Goal: Register for event/course

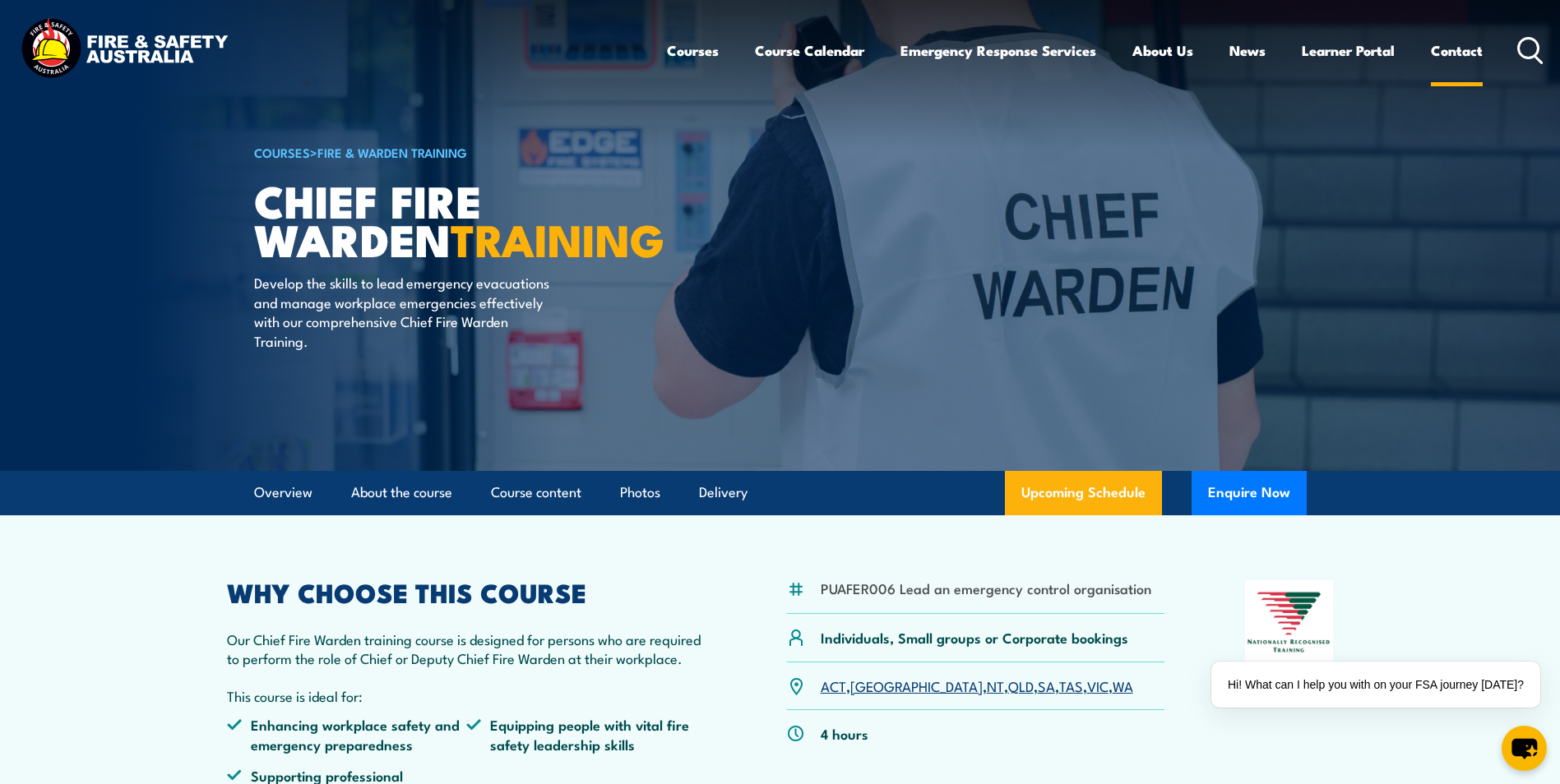
click at [1457, 47] on link "Contact" at bounding box center [1457, 50] width 52 height 44
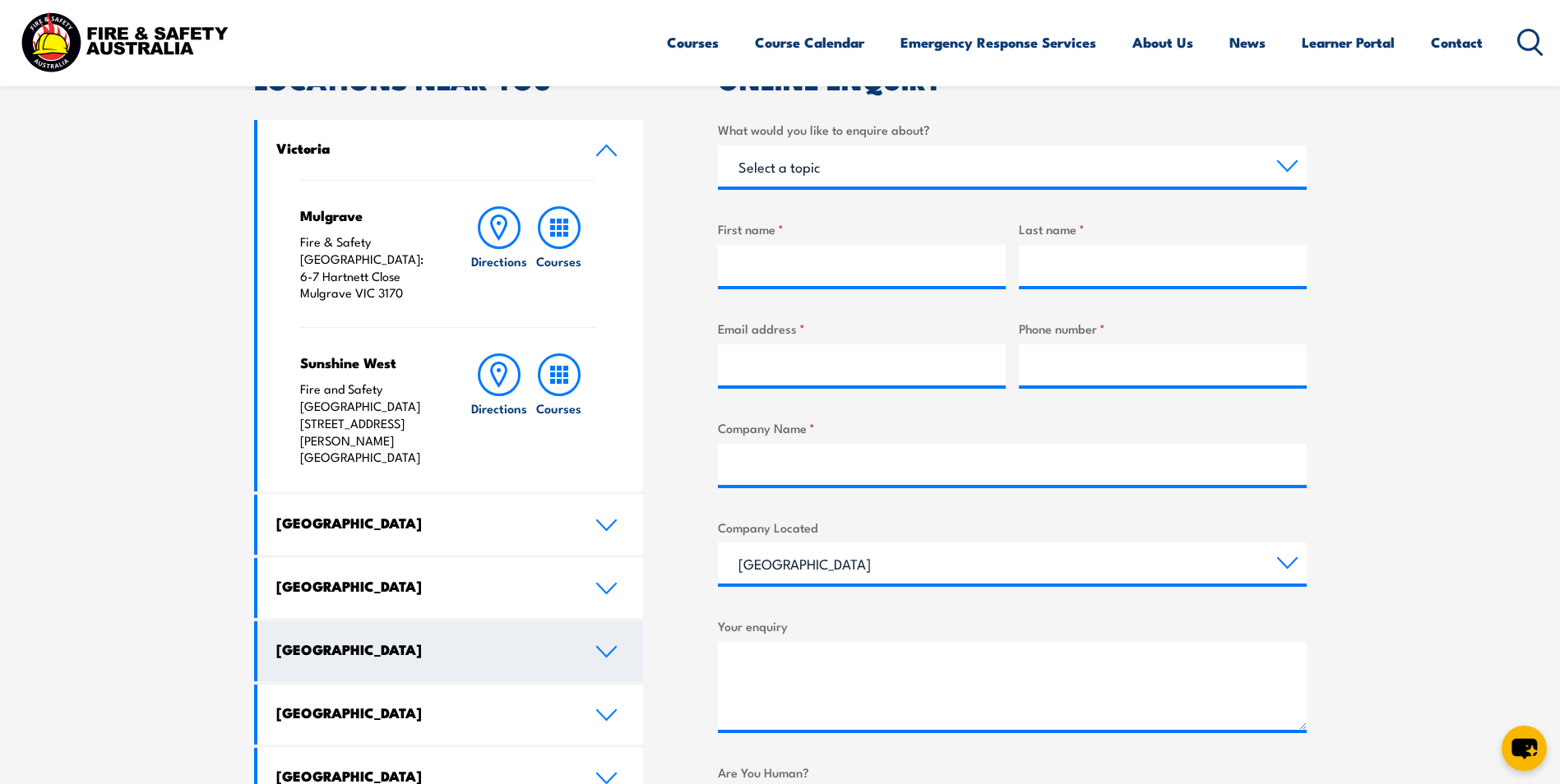
scroll to position [575, 0]
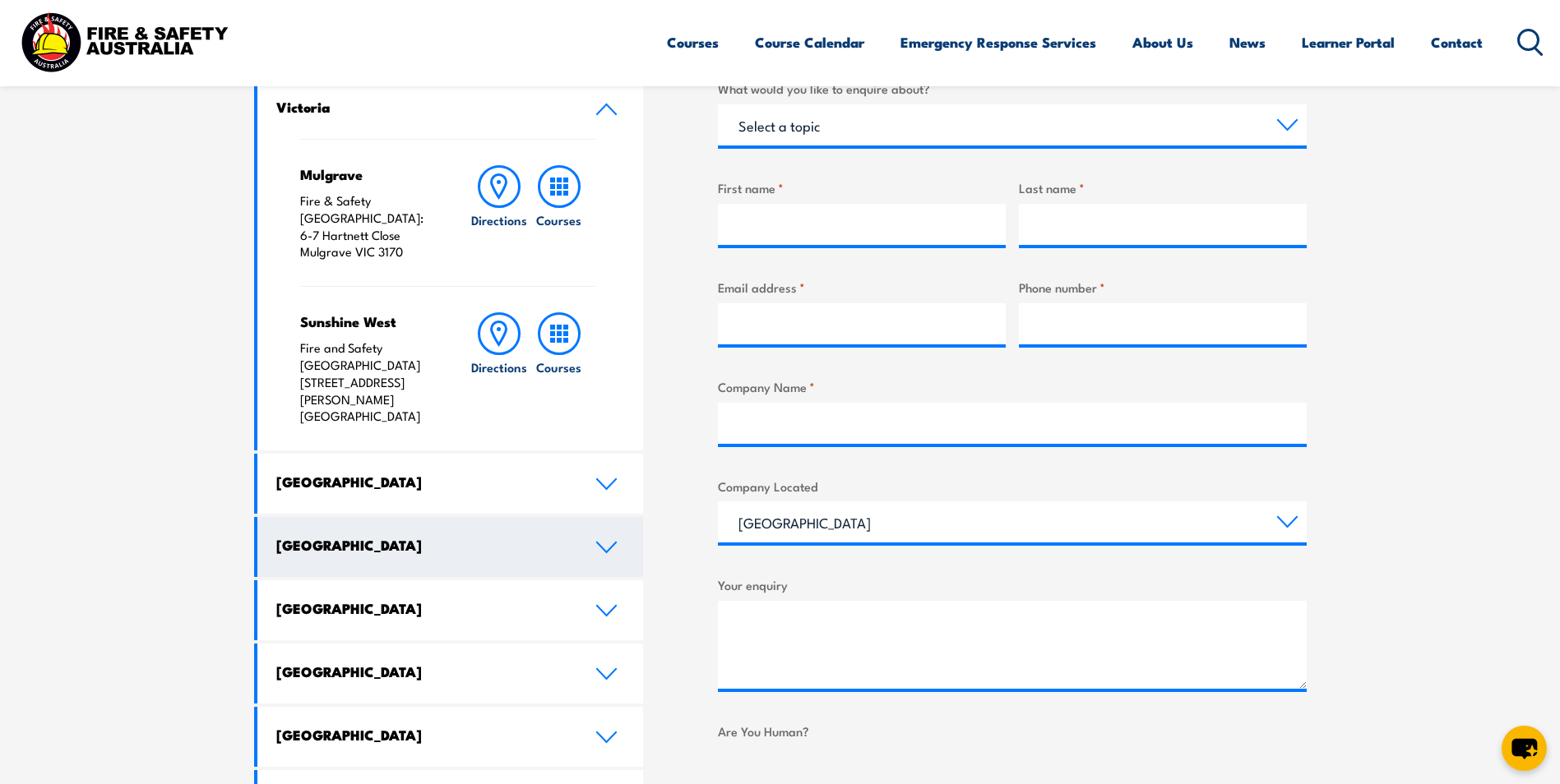
click at [599, 542] on icon at bounding box center [606, 547] width 19 height 10
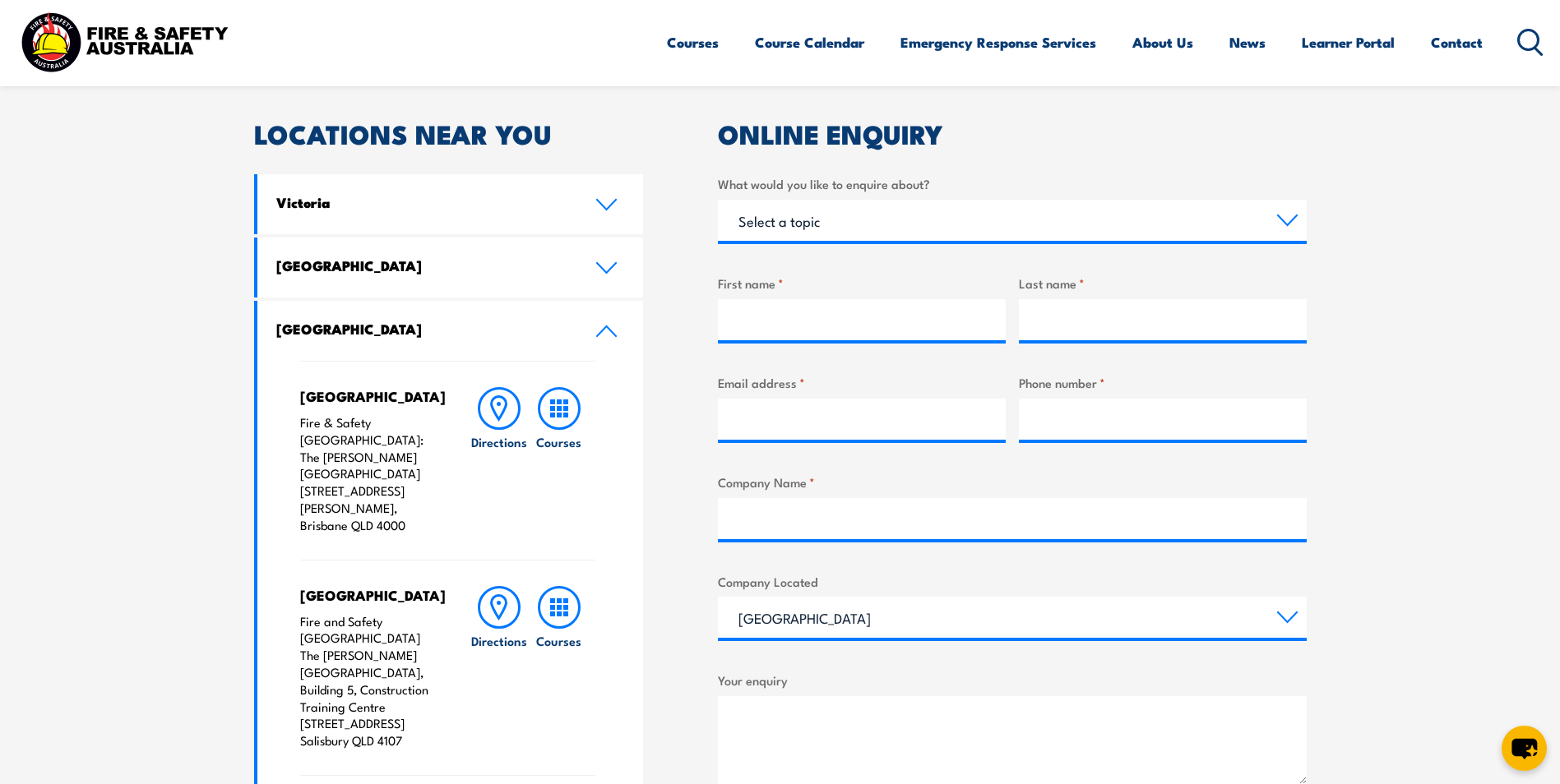
scroll to position [493, 0]
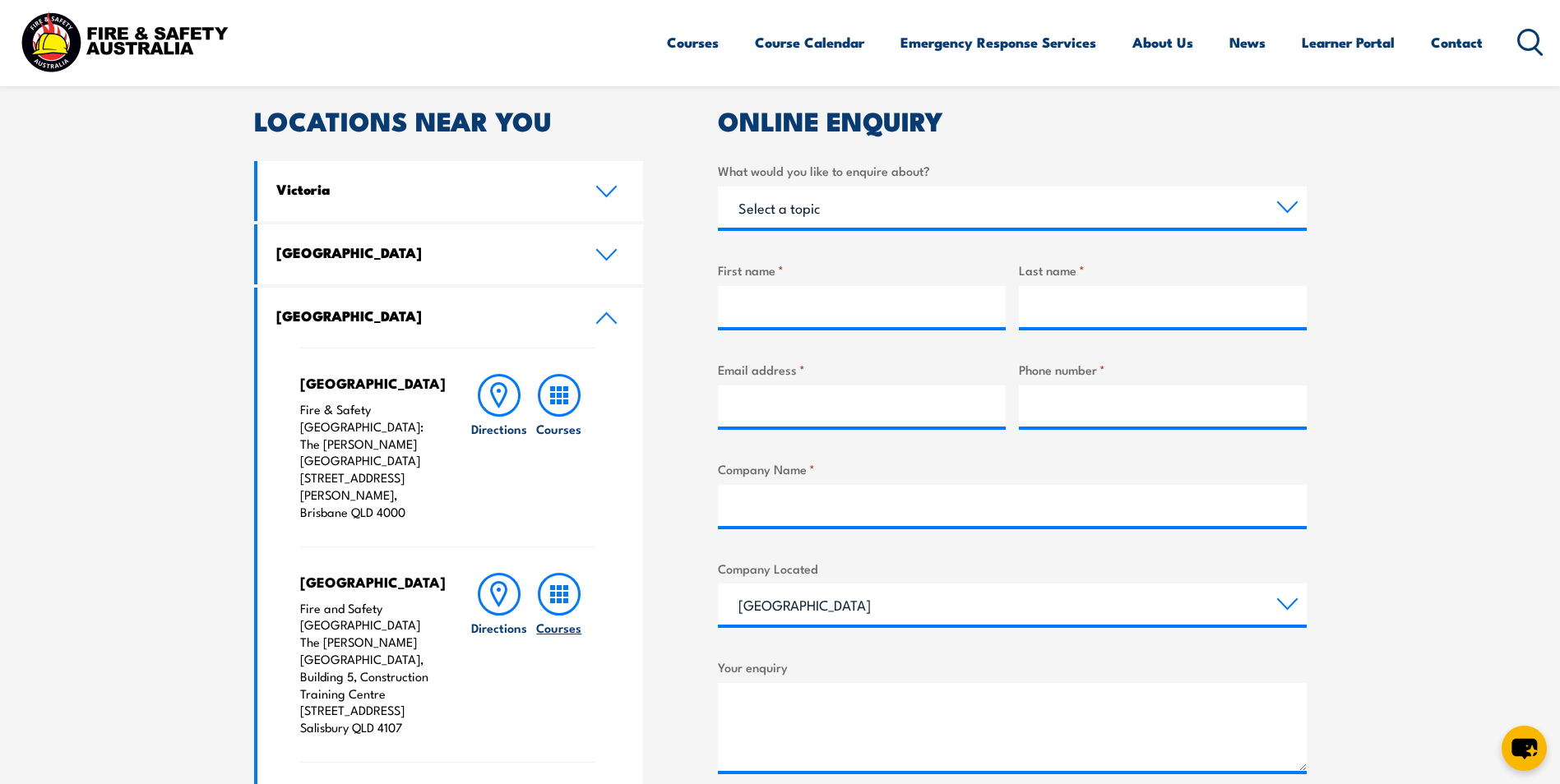
click at [555, 573] on icon at bounding box center [559, 594] width 43 height 43
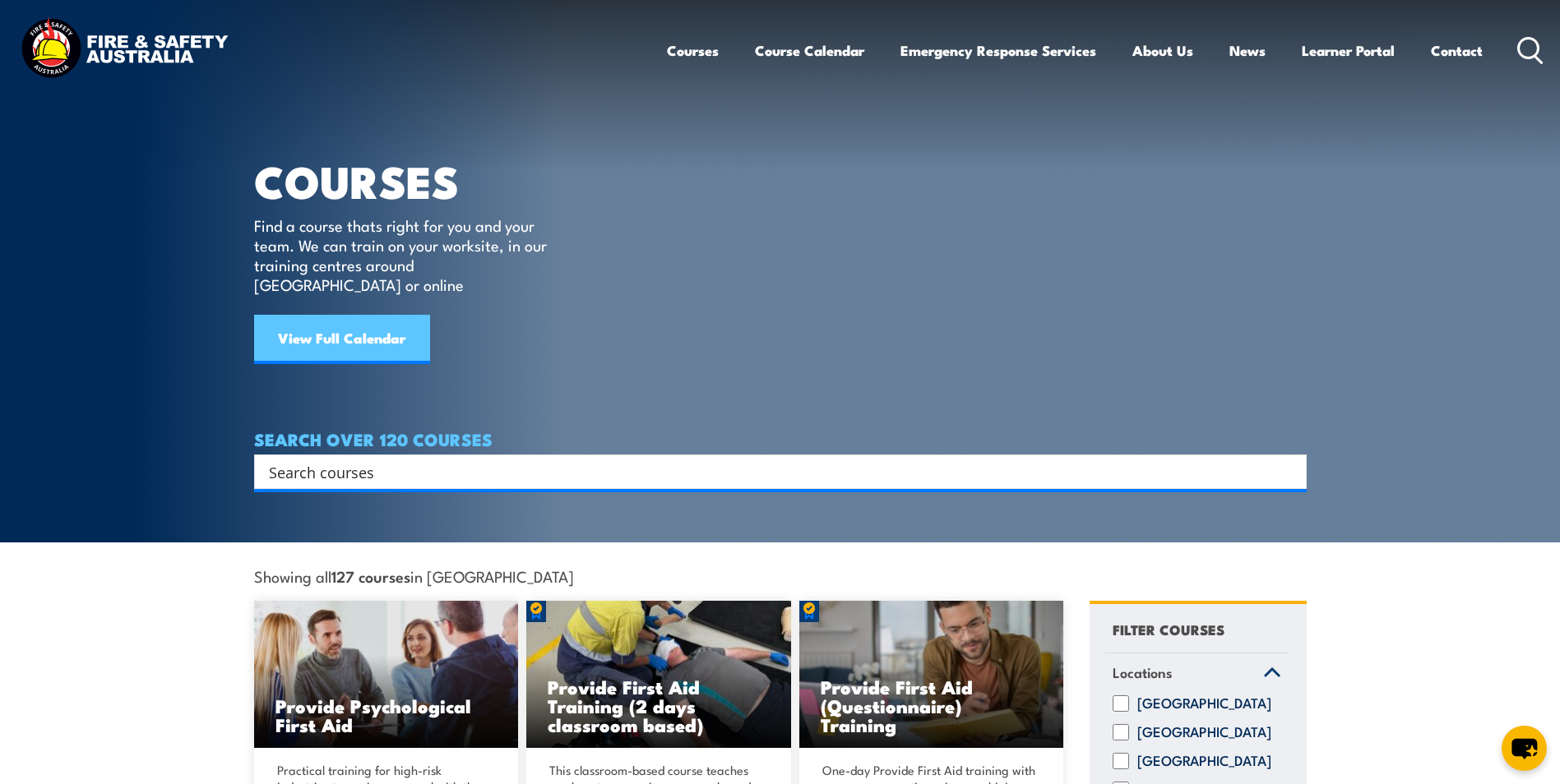
click at [330, 315] on link "View Full Calendar" at bounding box center [343, 340] width 176 height 49
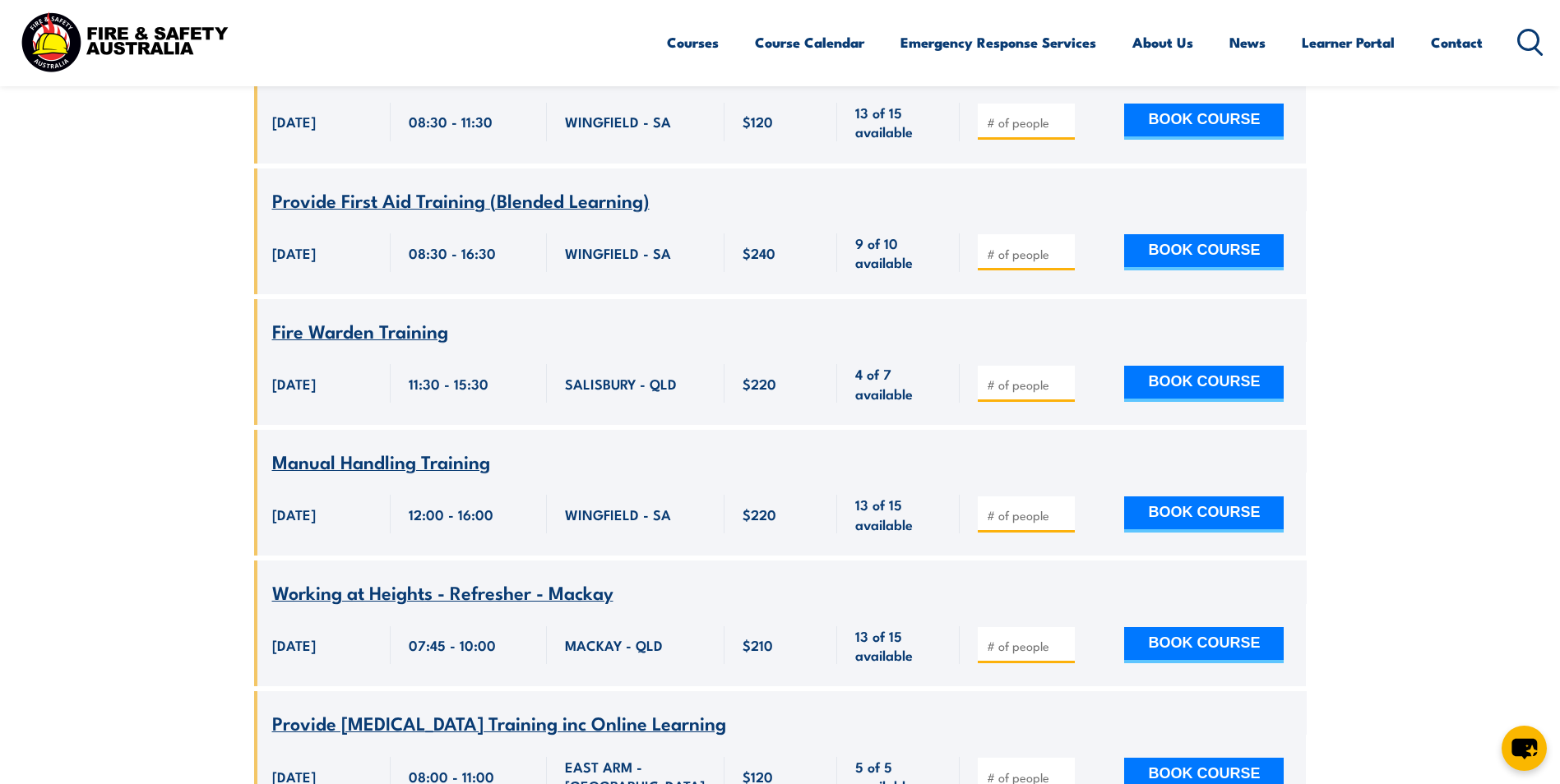
scroll to position [1644, 0]
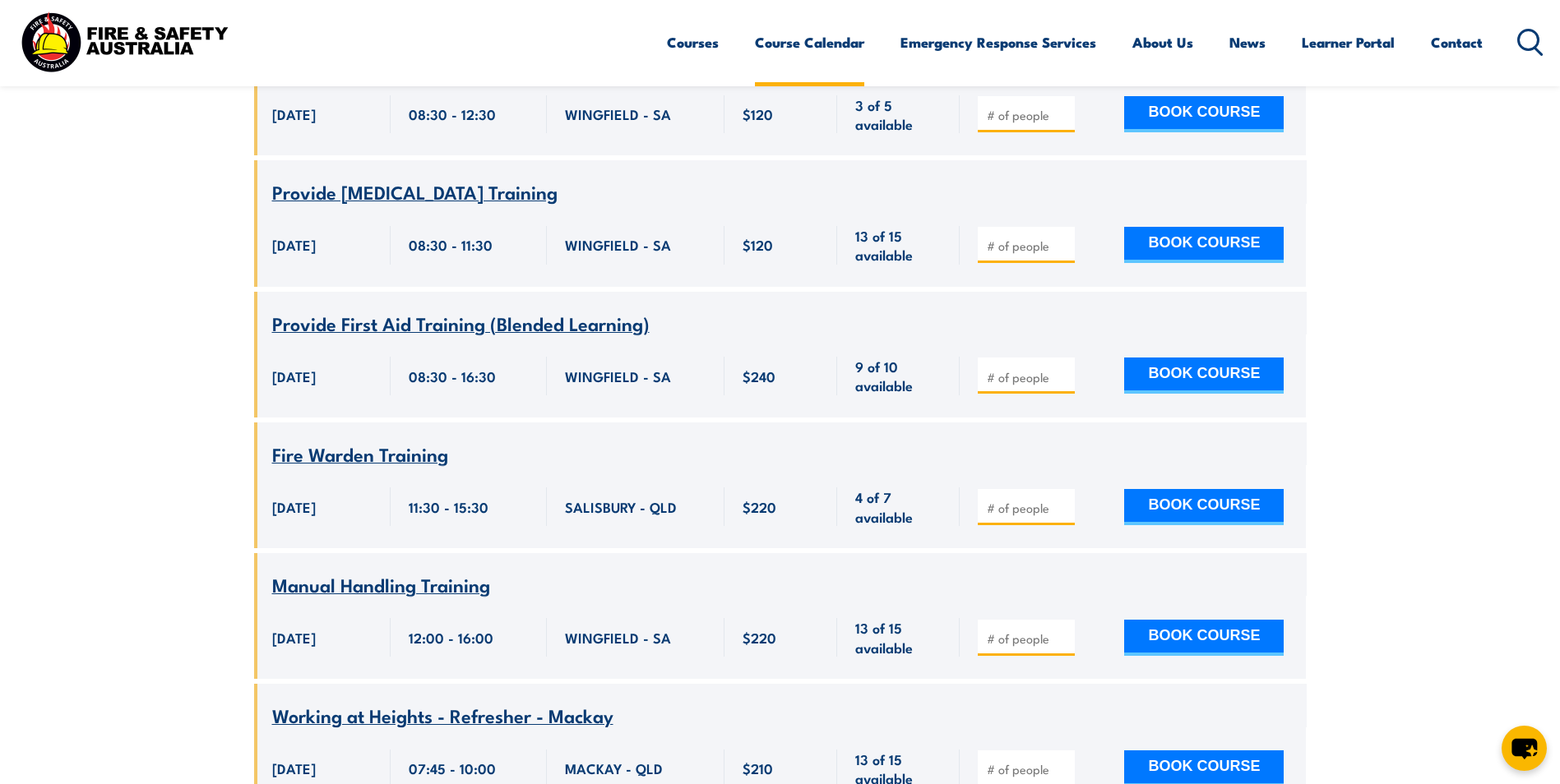
click at [817, 43] on link "Course Calendar" at bounding box center [809, 43] width 109 height 44
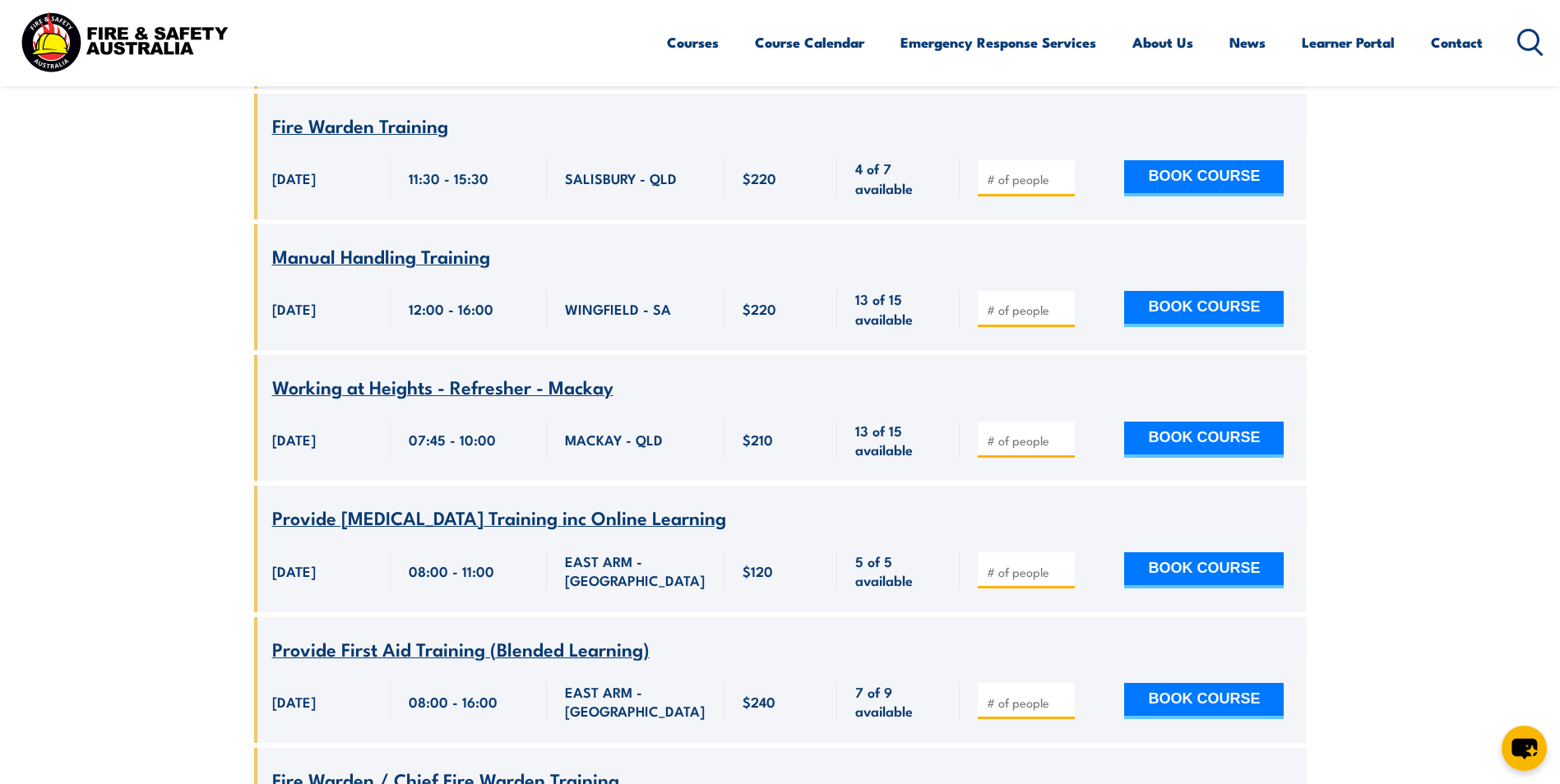
scroll to position [1978, 0]
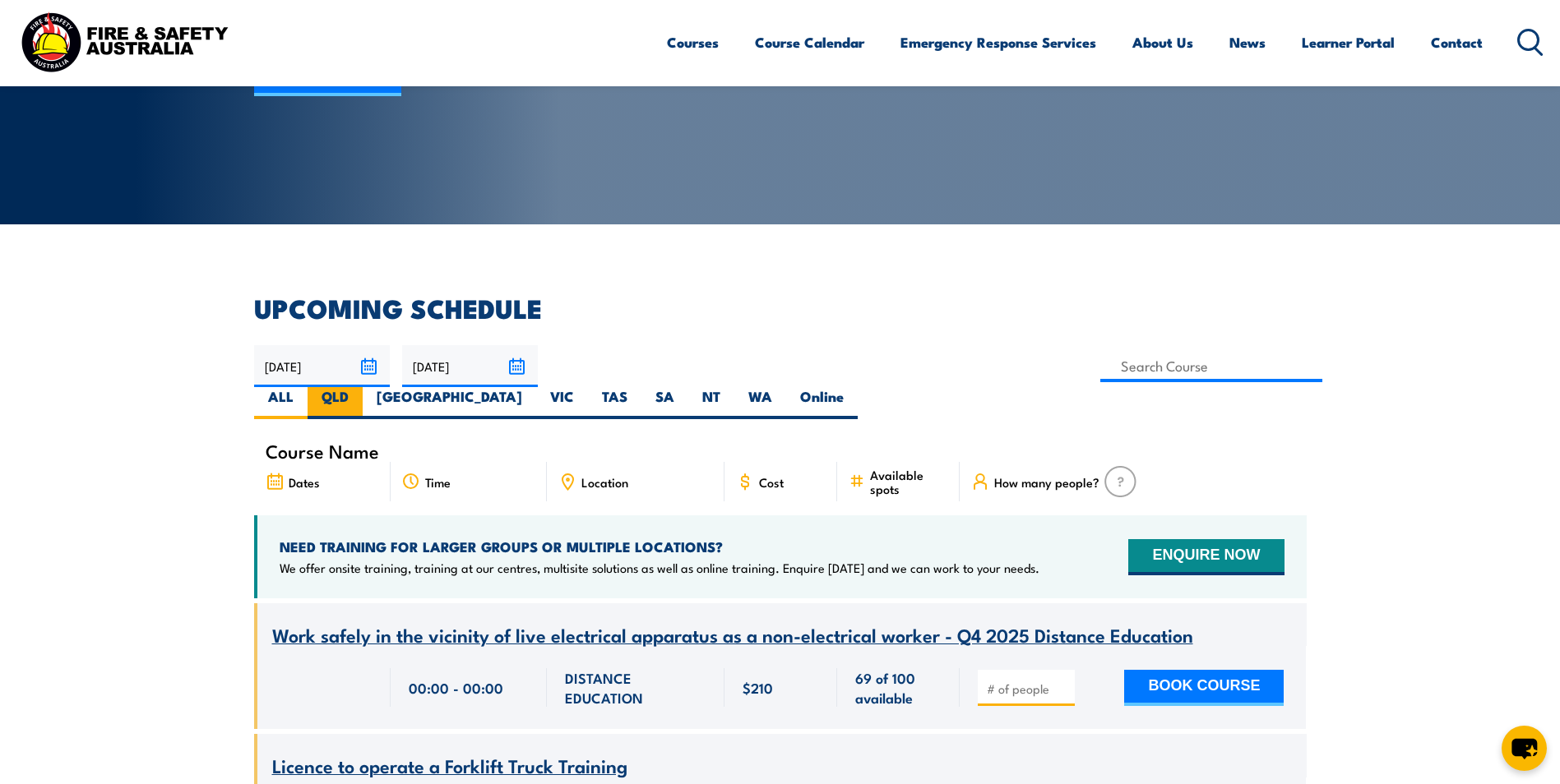
click at [363, 387] on label "QLD" at bounding box center [336, 403] width 55 height 32
click at [360, 387] on input "QLD" at bounding box center [354, 392] width 11 height 11
radio input "true"
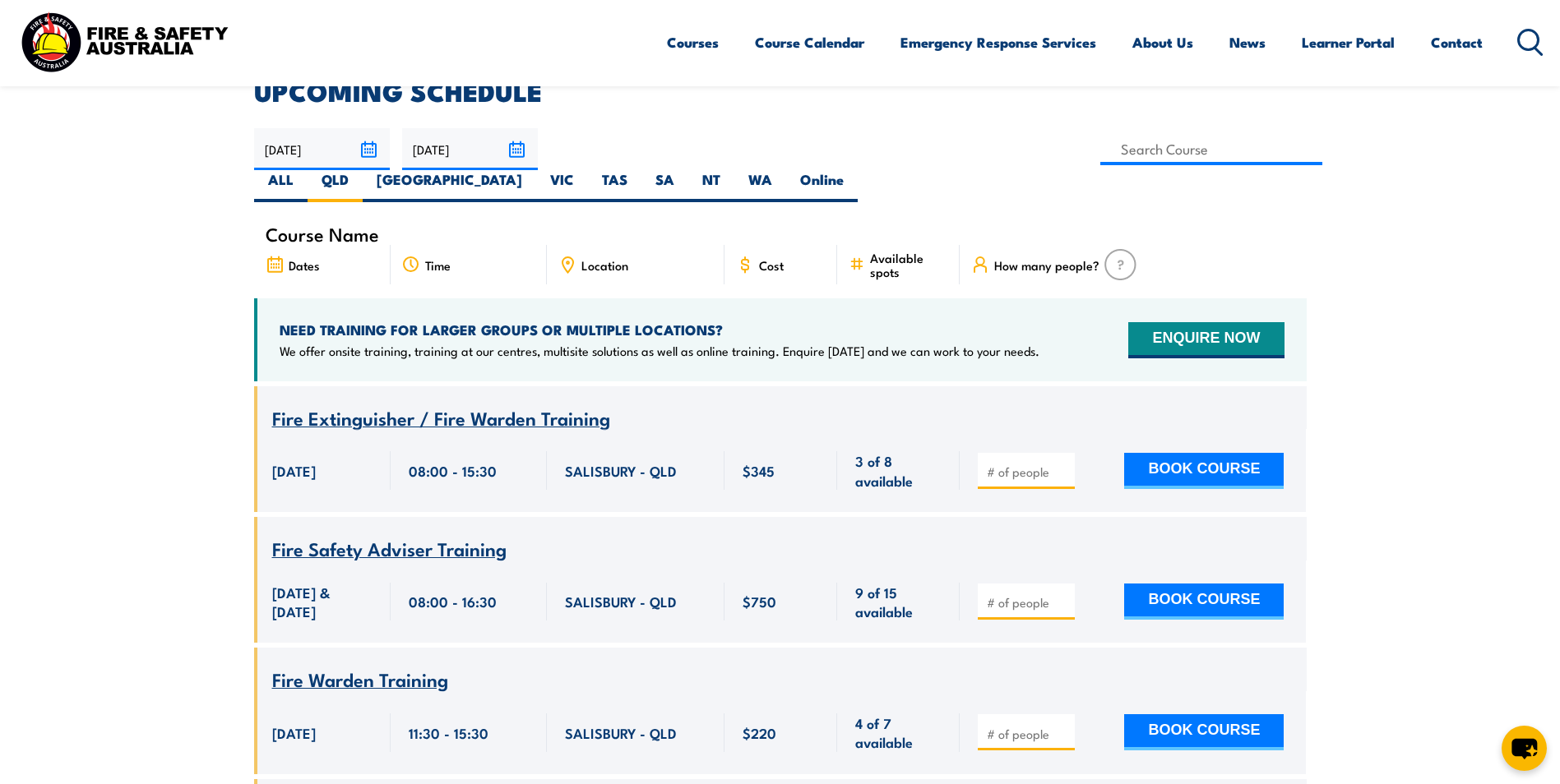
scroll to position [460, 0]
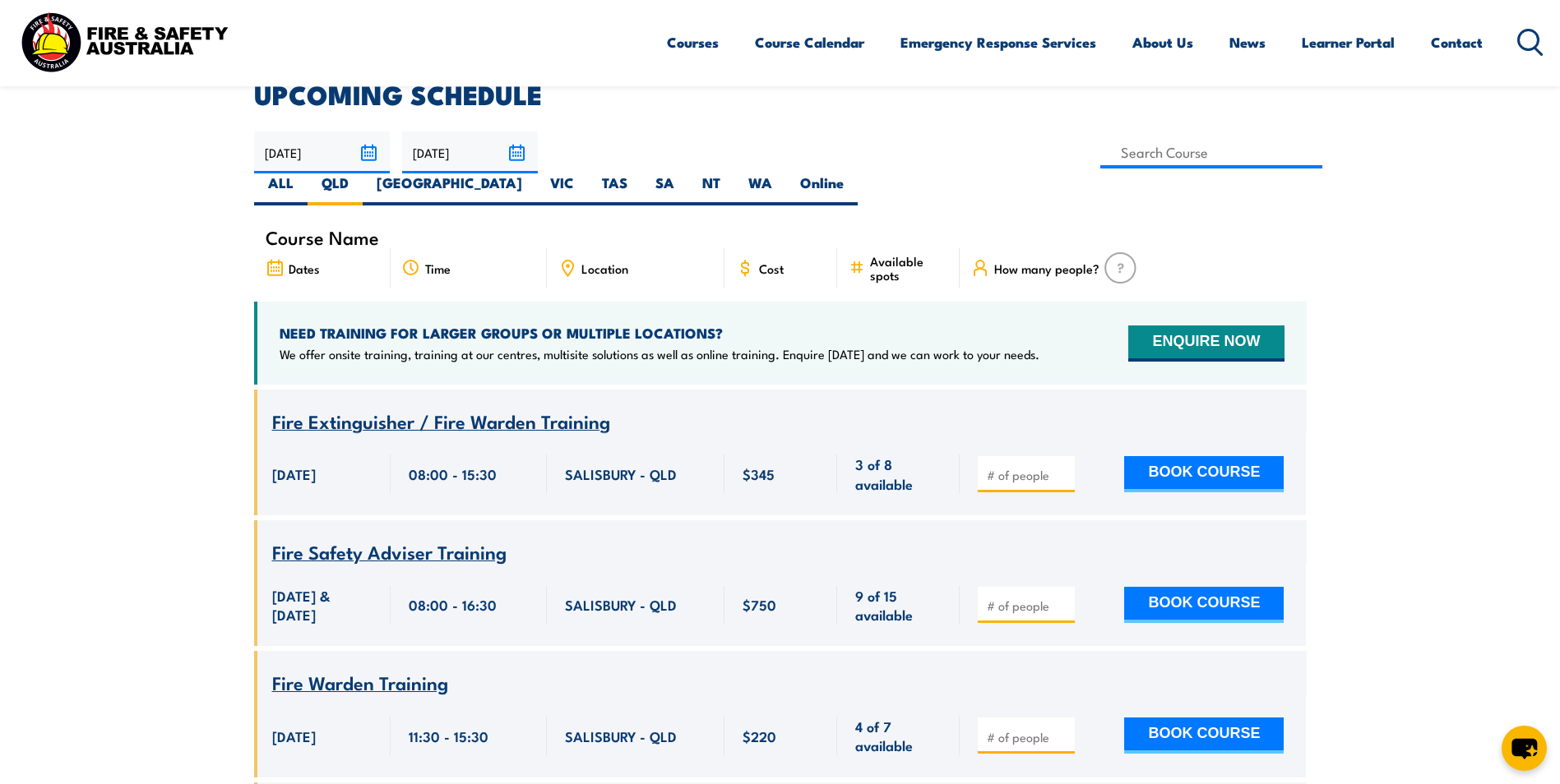
click at [615, 253] on div "Location" at bounding box center [635, 268] width 177 height 40
click at [562, 259] on icon at bounding box center [568, 268] width 18 height 18
click at [604, 261] on span "Location" at bounding box center [604, 268] width 47 height 14
click at [1100, 155] on input at bounding box center [1211, 152] width 223 height 32
type input "Fire Warden / Chief Fire Warden Training"
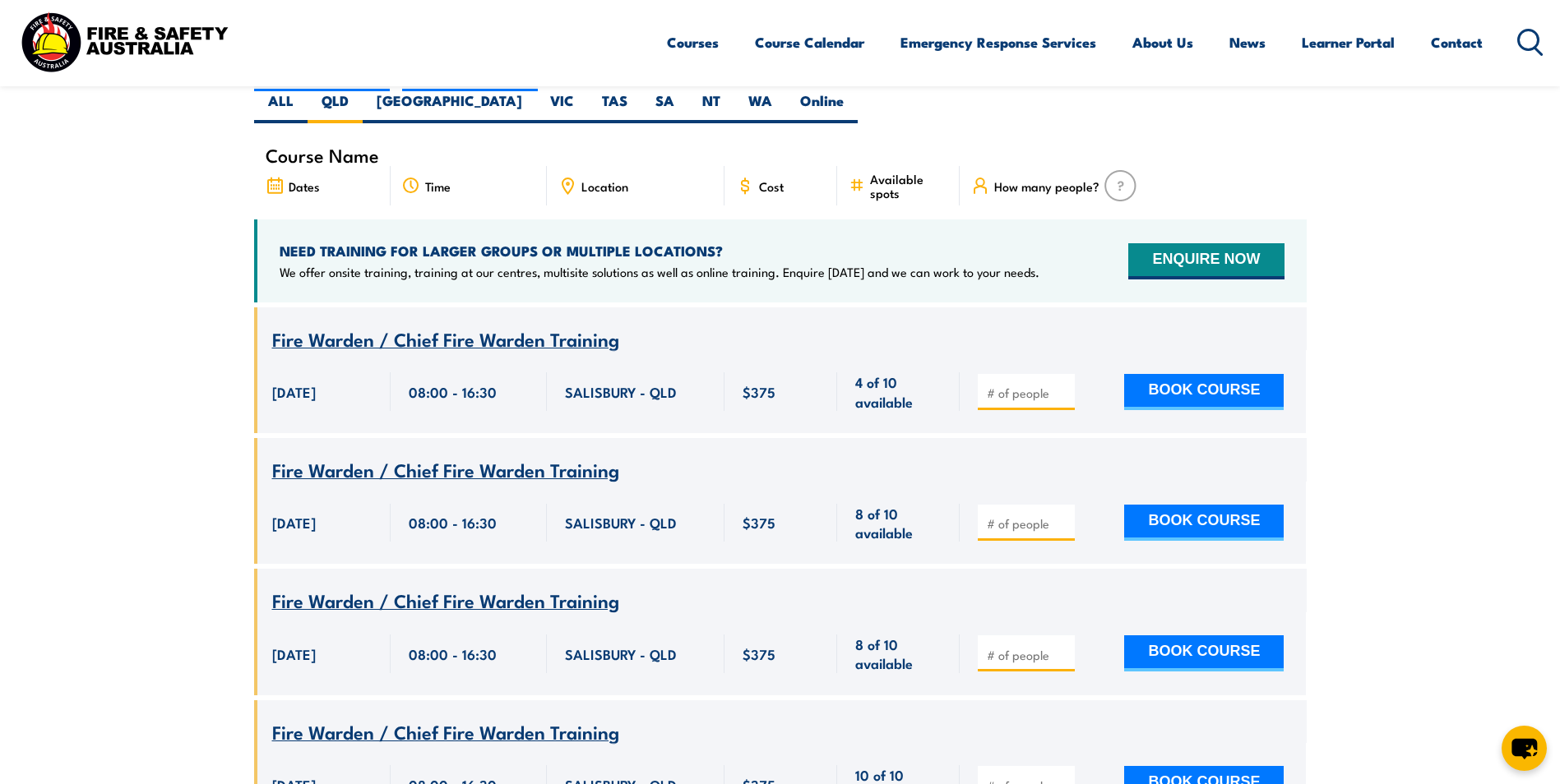
click at [587, 166] on div "Location" at bounding box center [635, 186] width 177 height 40
